Goal: Communication & Community: Answer question/provide support

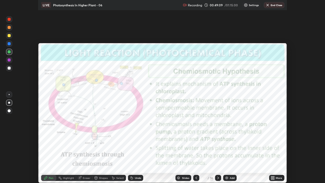
scroll to position [183, 325]
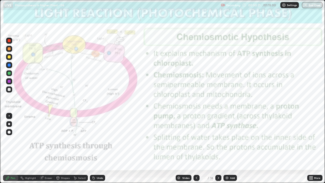
click at [31, 140] on div "Highlight" at bounding box center [30, 178] width 11 height 3
click at [218, 140] on icon at bounding box center [219, 178] width 2 height 3
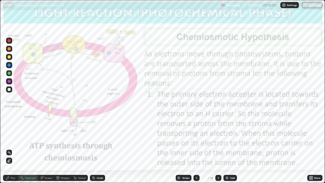
click at [12, 140] on div "Pen" at bounding box center [10, 178] width 15 height 6
click at [218, 140] on icon at bounding box center [219, 178] width 4 height 4
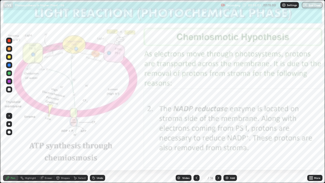
click at [218, 140] on icon at bounding box center [219, 178] width 4 height 4
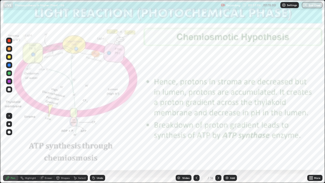
click at [186, 140] on div "Slides" at bounding box center [186, 178] width 7 height 3
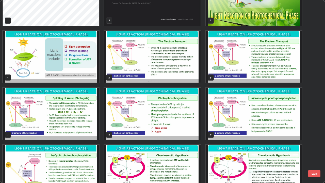
scroll to position [0, 0]
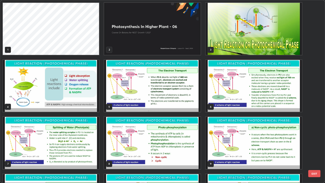
click at [192, 44] on img "grid" at bounding box center [152, 29] width 96 height 52
click at [192, 42] on img "grid" at bounding box center [152, 29] width 96 height 52
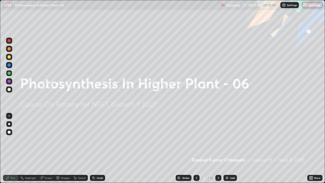
click at [183, 140] on div "Slides" at bounding box center [184, 178] width 16 height 6
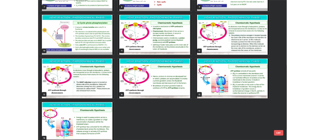
scroll to position [160, 0]
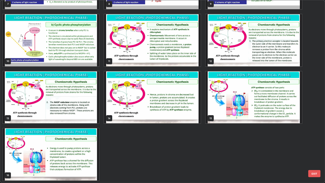
click at [245, 105] on img "grid" at bounding box center [254, 97] width 96 height 52
click at [247, 105] on img "grid" at bounding box center [254, 97] width 96 height 52
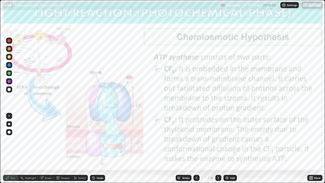
click at [218, 140] on icon at bounding box center [219, 178] width 4 height 4
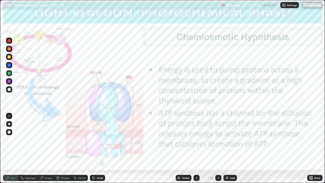
click at [218, 140] on icon at bounding box center [219, 178] width 4 height 4
click at [273, 140] on div "Slides 16 / 16 Add" at bounding box center [206, 178] width 202 height 10
click at [311, 5] on button "End Class" at bounding box center [313, 5] width 20 height 6
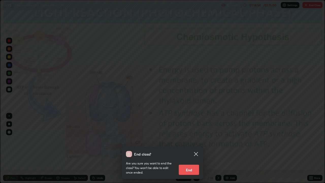
click at [192, 140] on button "End" at bounding box center [189, 170] width 20 height 10
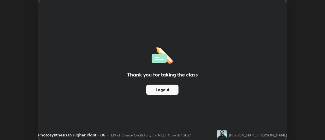
scroll to position [25286, 25100]
